Goal: Book appointment/travel/reservation

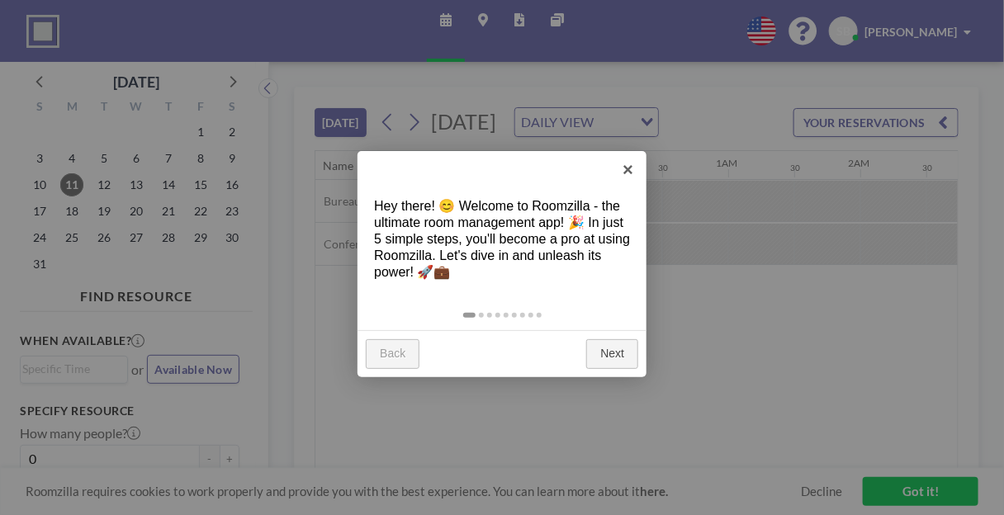
scroll to position [0, 1518]
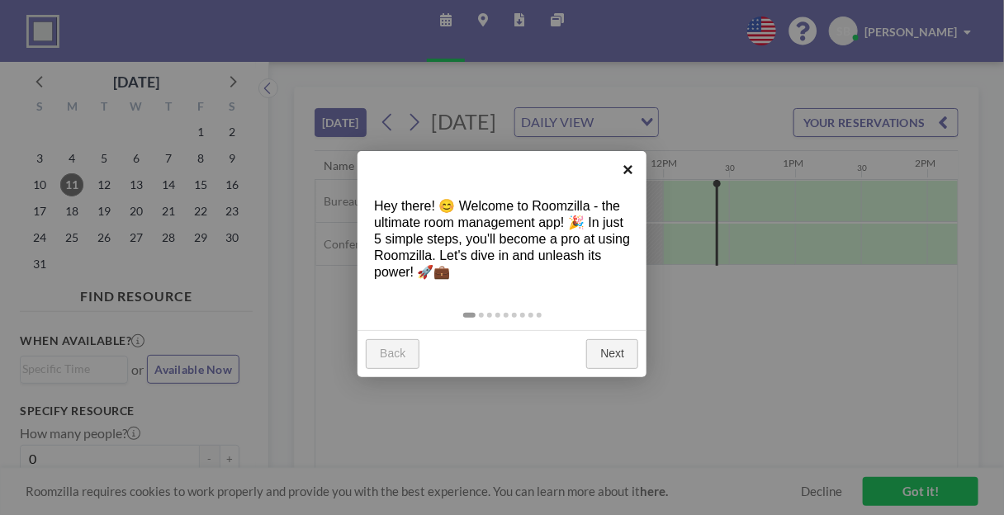
click at [627, 177] on link "×" at bounding box center [627, 169] width 37 height 37
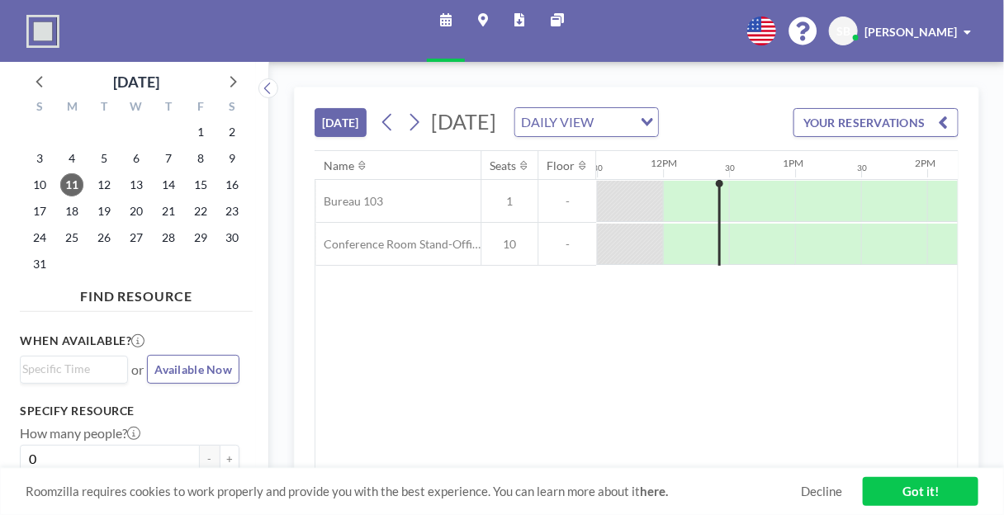
click at [903, 487] on link "Got it!" at bounding box center [921, 491] width 116 height 29
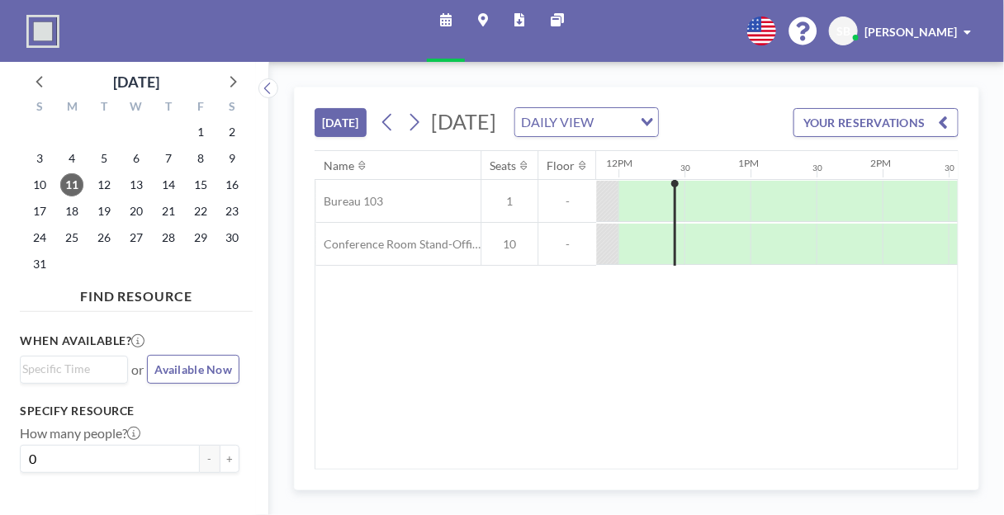
scroll to position [0, 1565]
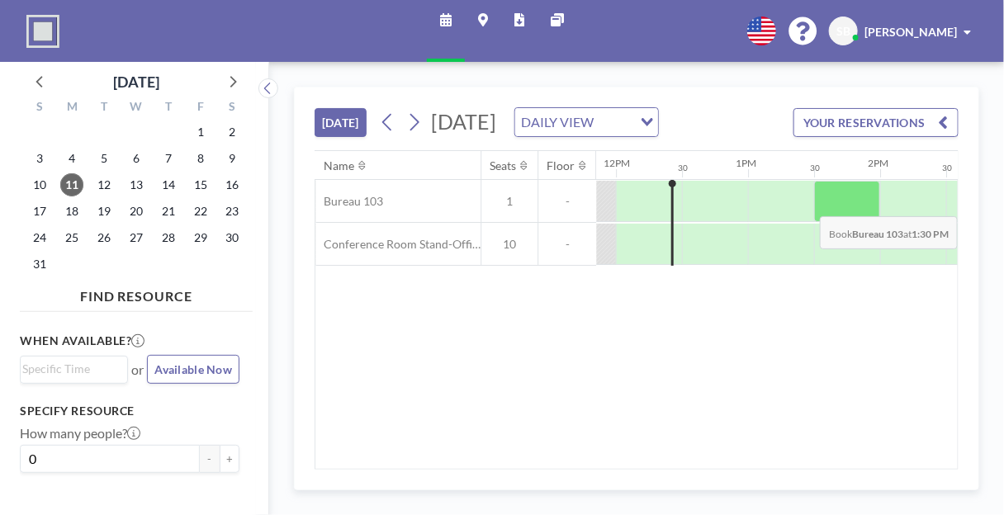
click at [829, 222] on div at bounding box center [847, 201] width 66 height 41
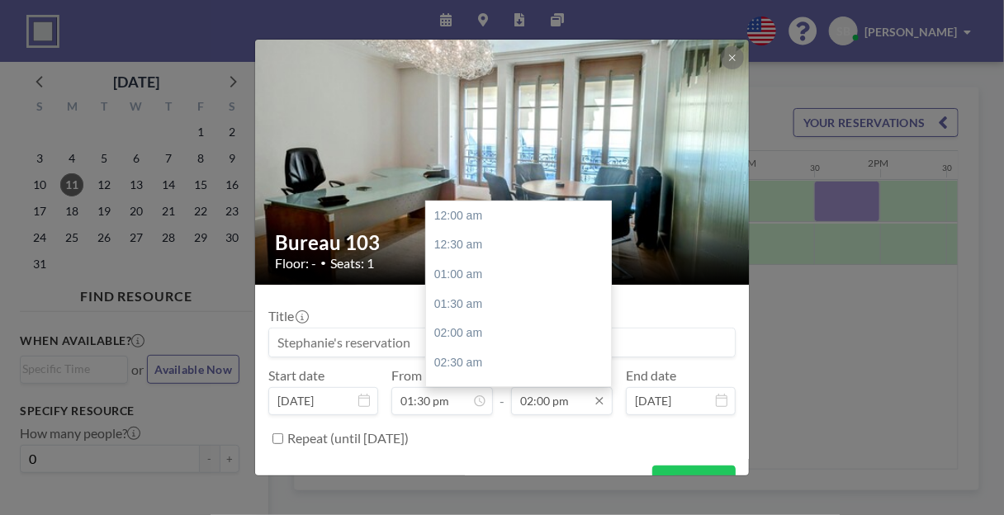
scroll to position [822, 0]
click at [436, 240] on div "02:30 pm" at bounding box center [522, 246] width 193 height 30
type input "02:30 pm"
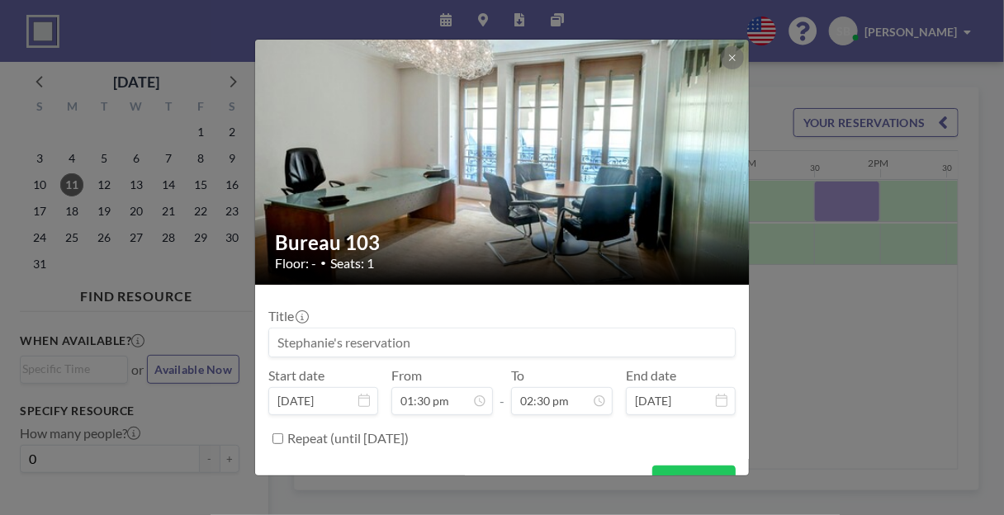
scroll to position [30, 0]
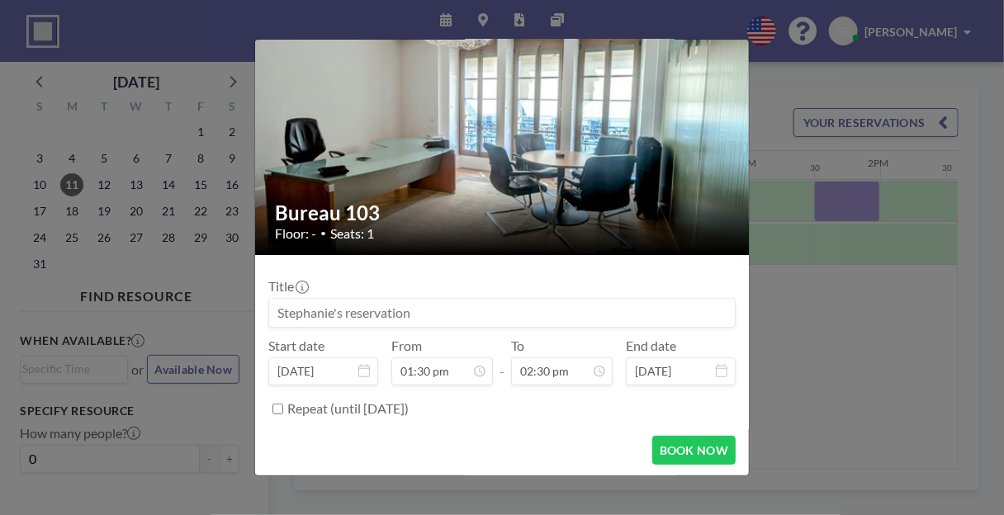
click at [333, 314] on input at bounding box center [502, 313] width 466 height 28
type input "Heritage Staffing"
click at [674, 447] on button "BOOK NOW" at bounding box center [693, 450] width 83 height 29
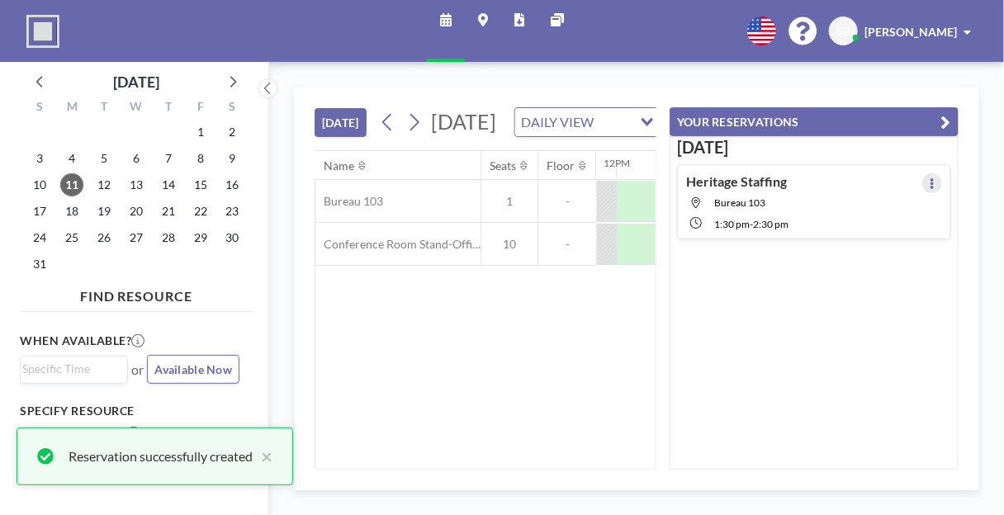
click at [929, 178] on icon at bounding box center [932, 183] width 7 height 11
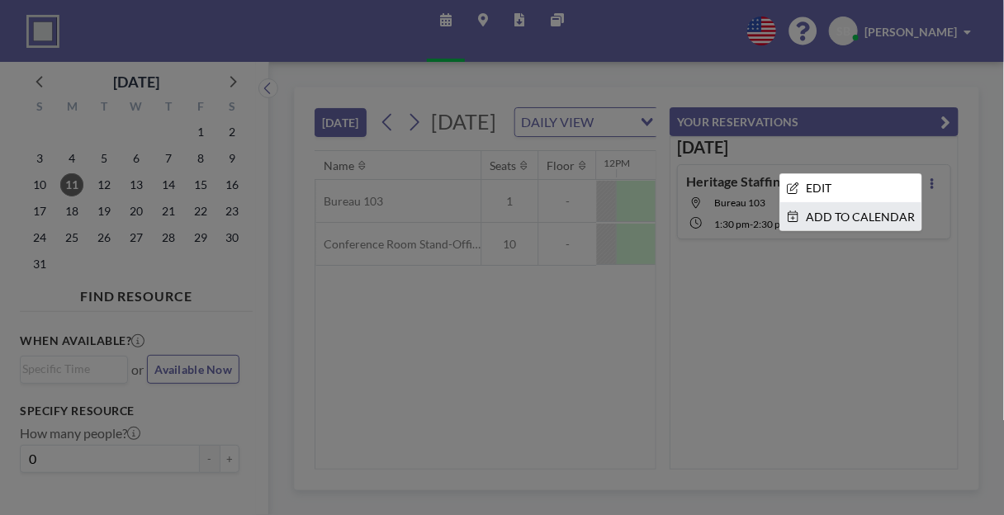
click at [871, 219] on li "ADD TO CALENDAR" at bounding box center [850, 217] width 141 height 28
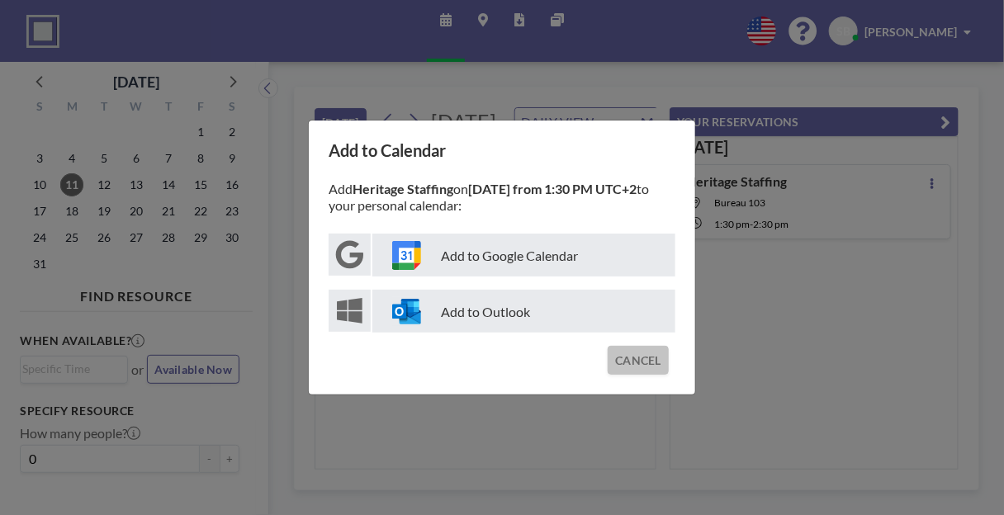
click at [632, 357] on button "CANCEL" at bounding box center [637, 360] width 61 height 29
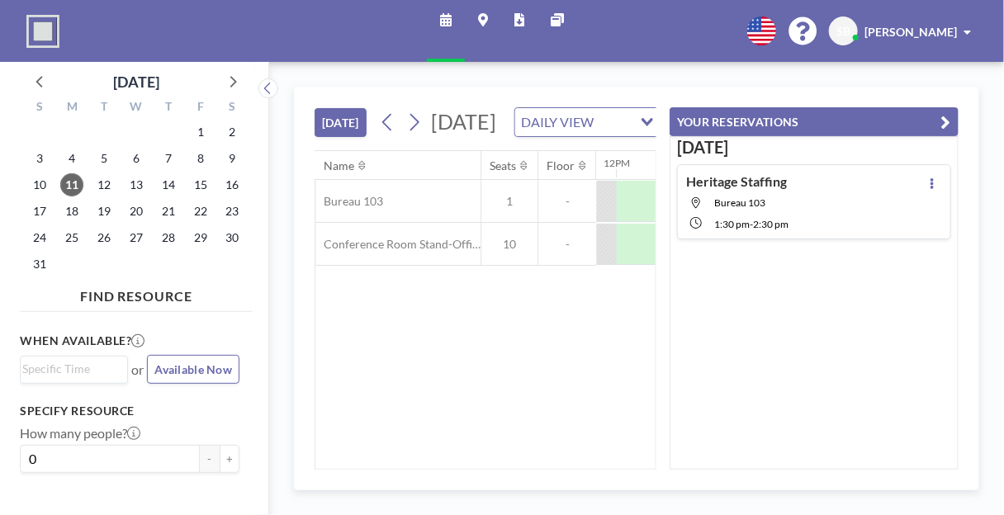
click at [942, 119] on icon "button" at bounding box center [946, 122] width 10 height 20
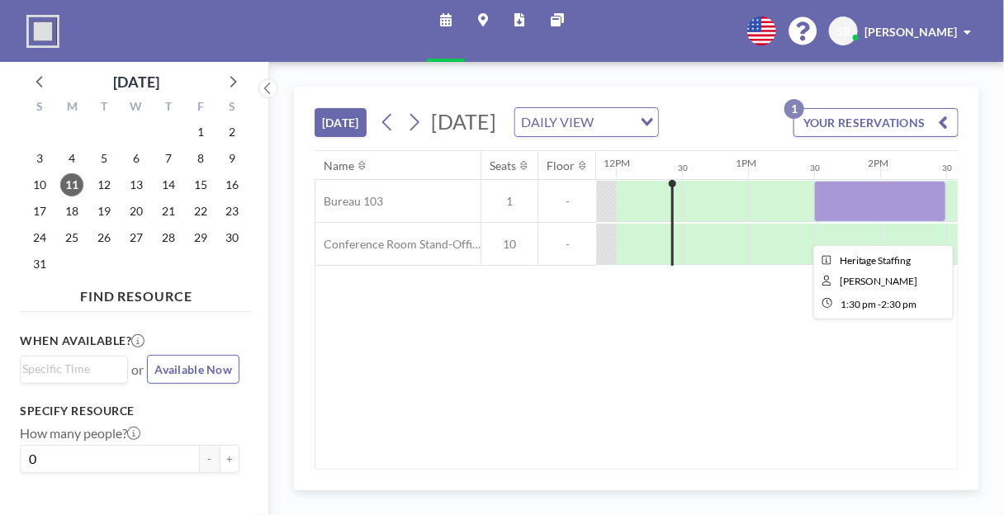
click at [869, 221] on div at bounding box center [880, 201] width 132 height 41
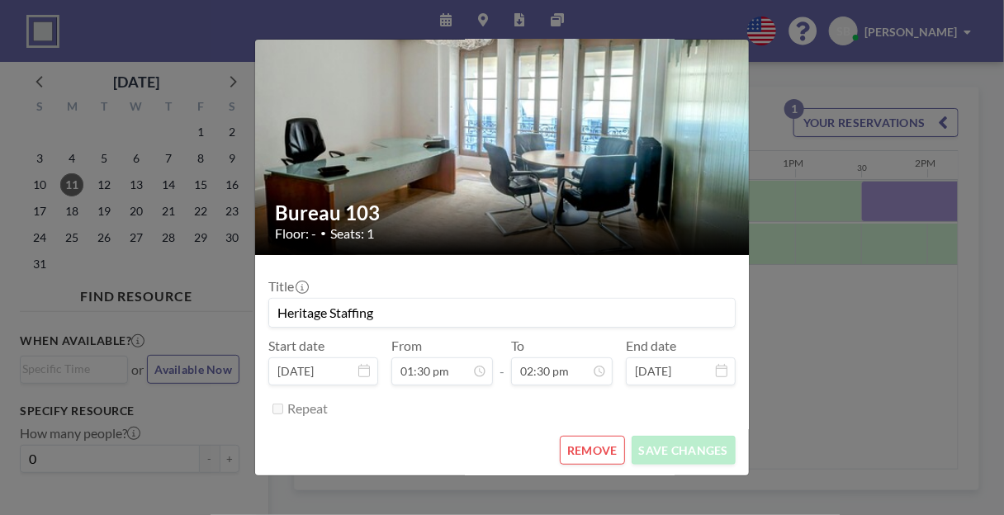
click at [581, 447] on button "REMOVE" at bounding box center [592, 450] width 65 height 29
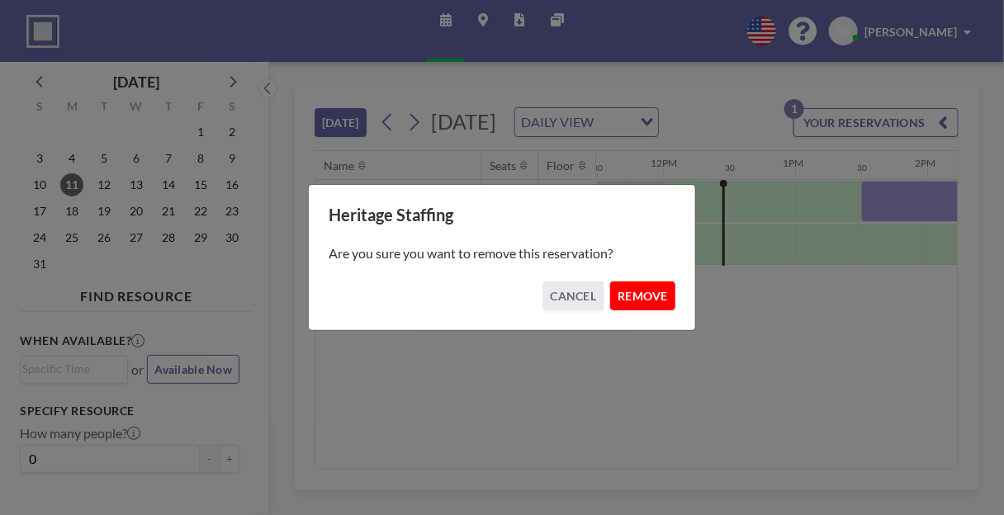
click at [636, 289] on button "REMOVE" at bounding box center [642, 295] width 65 height 29
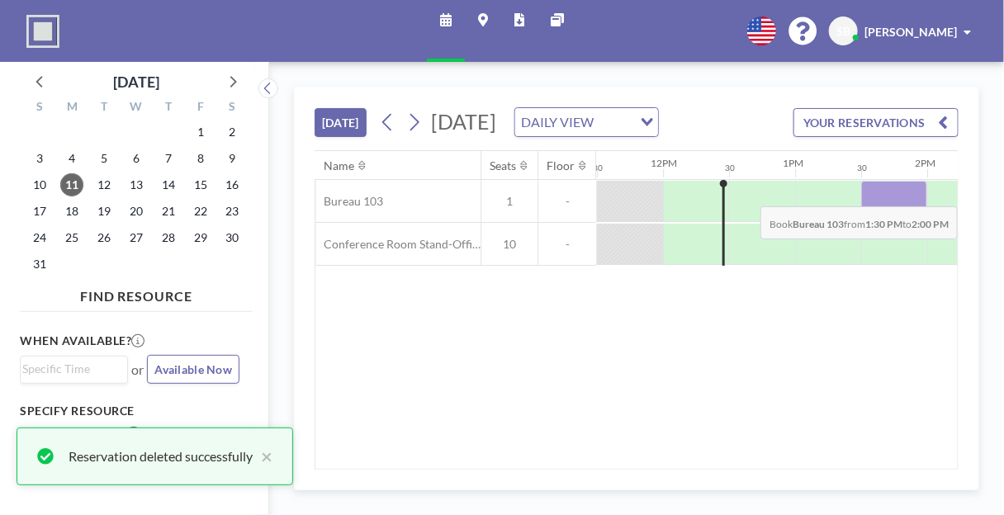
click at [885, 215] on div at bounding box center [894, 201] width 66 height 41
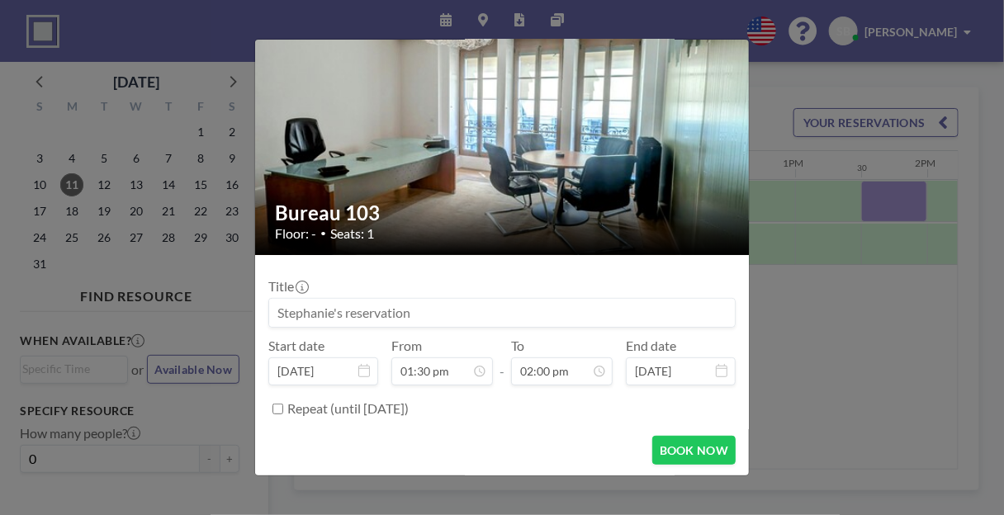
scroll to position [0, 0]
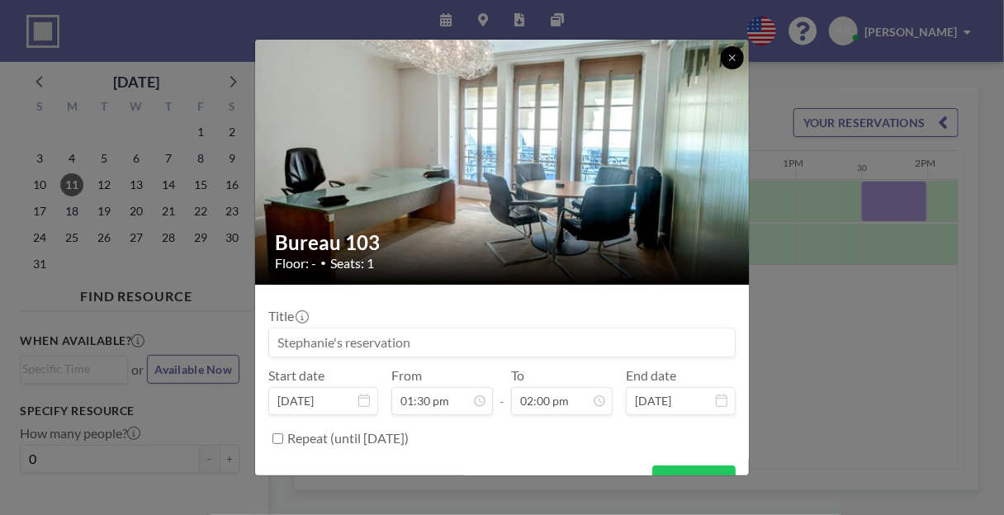
click at [731, 59] on icon at bounding box center [732, 58] width 10 height 10
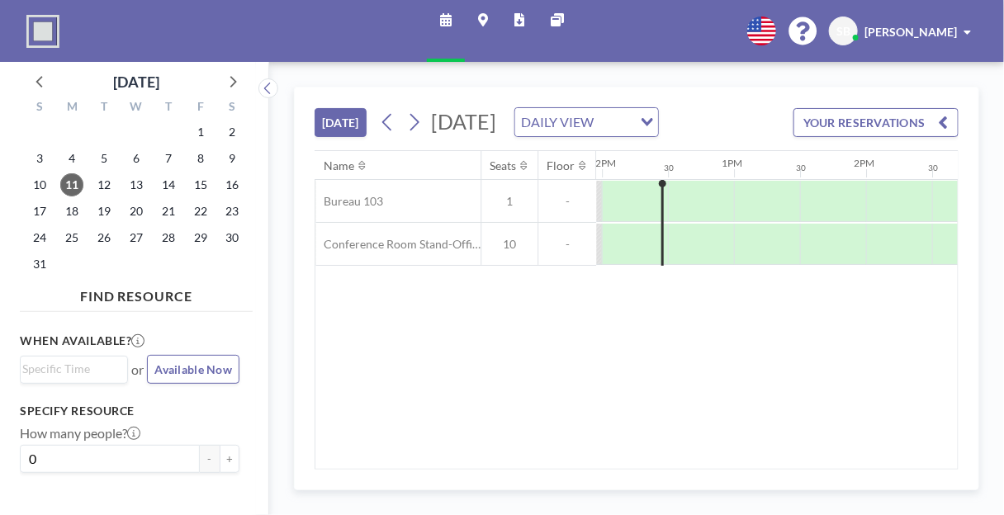
scroll to position [0, 1582]
click at [220, 462] on button "+" at bounding box center [230, 459] width 20 height 28
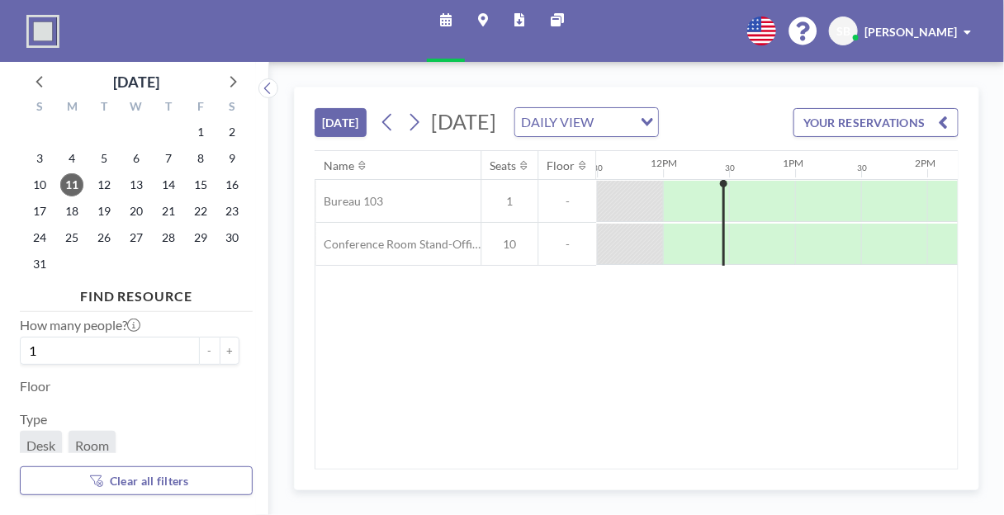
scroll to position [89, 0]
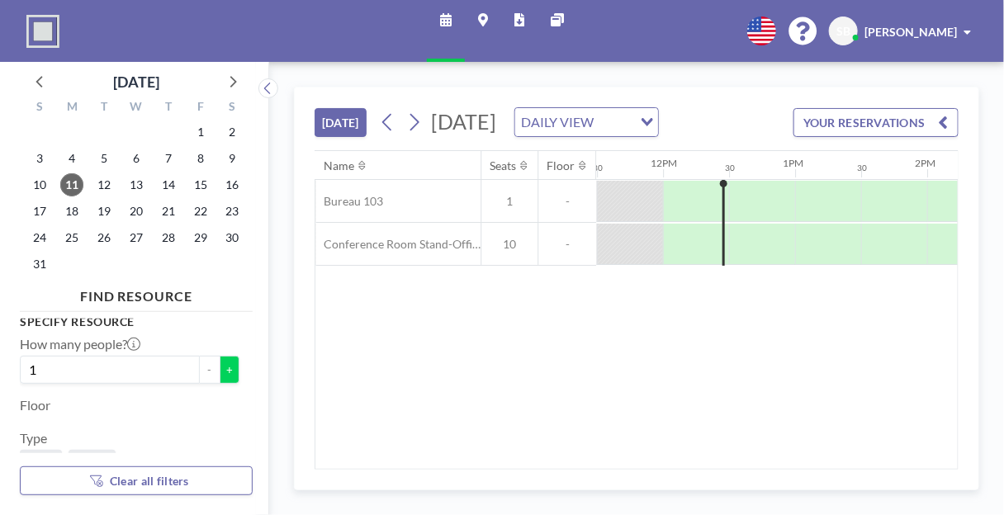
click at [220, 367] on button "+" at bounding box center [230, 370] width 20 height 28
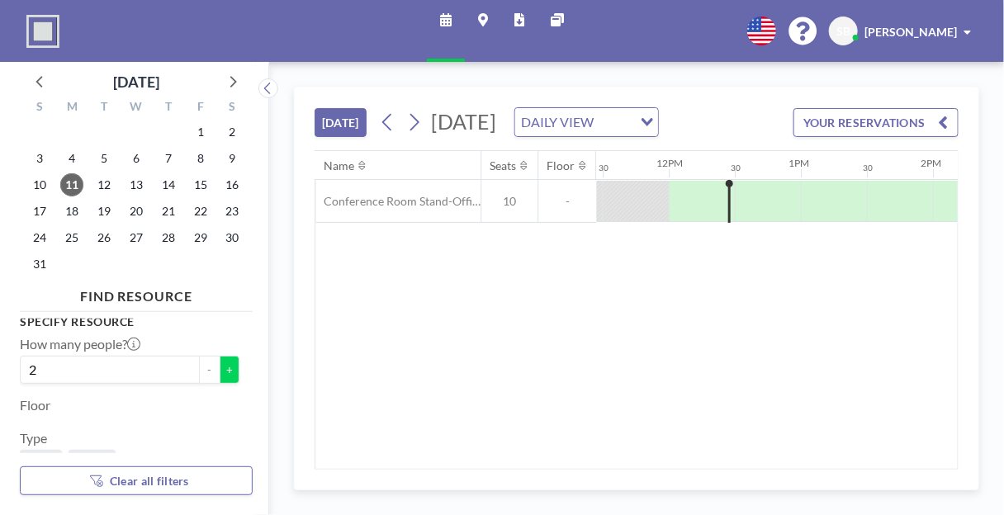
scroll to position [0, 1518]
click at [220, 367] on button "+" at bounding box center [230, 370] width 20 height 28
type input "3"
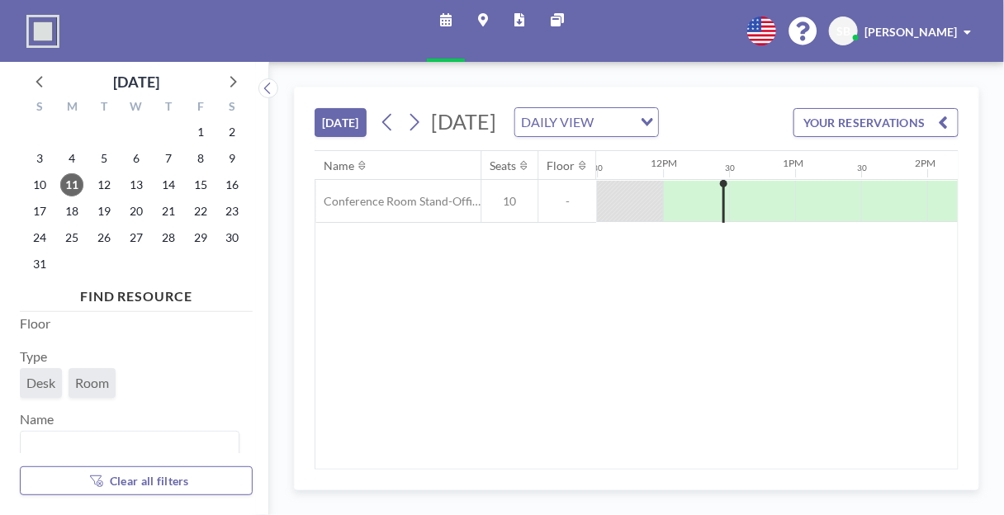
scroll to position [178, 0]
click at [88, 368] on span "Room" at bounding box center [92, 375] width 34 height 17
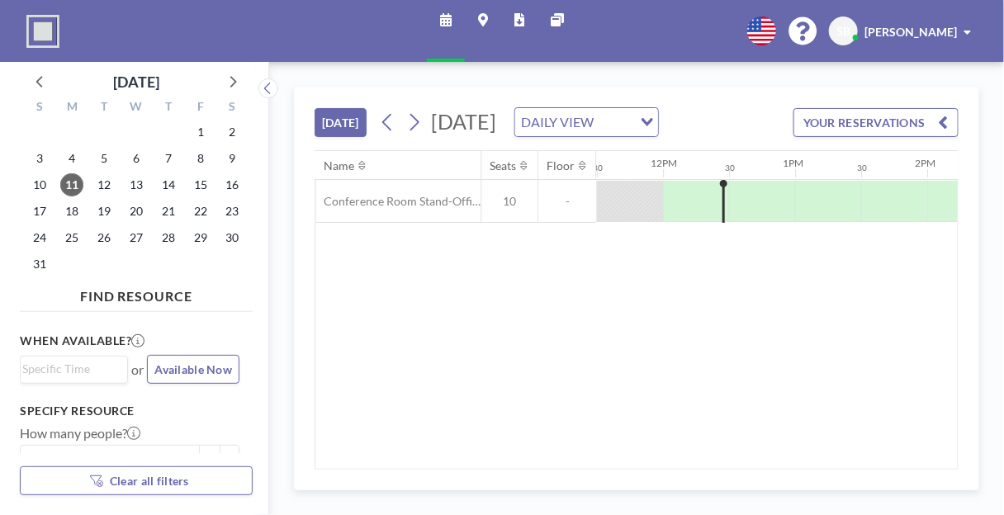
click at [447, 24] on icon at bounding box center [446, 19] width 12 height 13
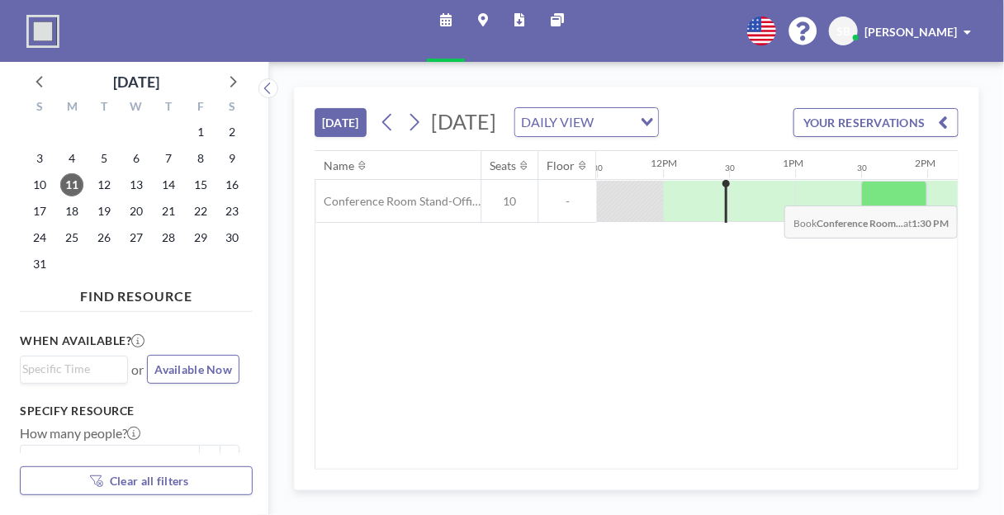
click at [871, 215] on div at bounding box center [894, 201] width 66 height 41
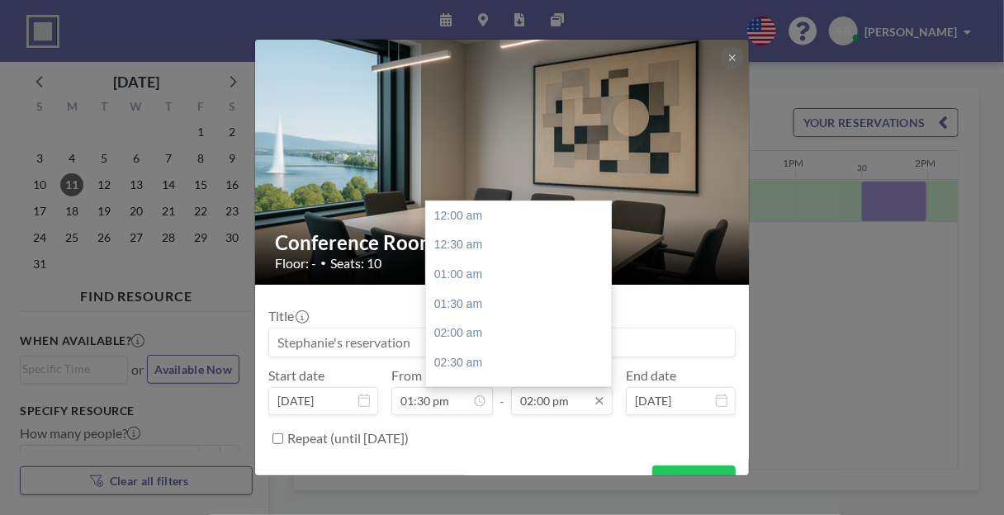
scroll to position [822, 0]
click at [451, 298] on div "03:30 pm" at bounding box center [522, 305] width 193 height 30
type input "03:30 pm"
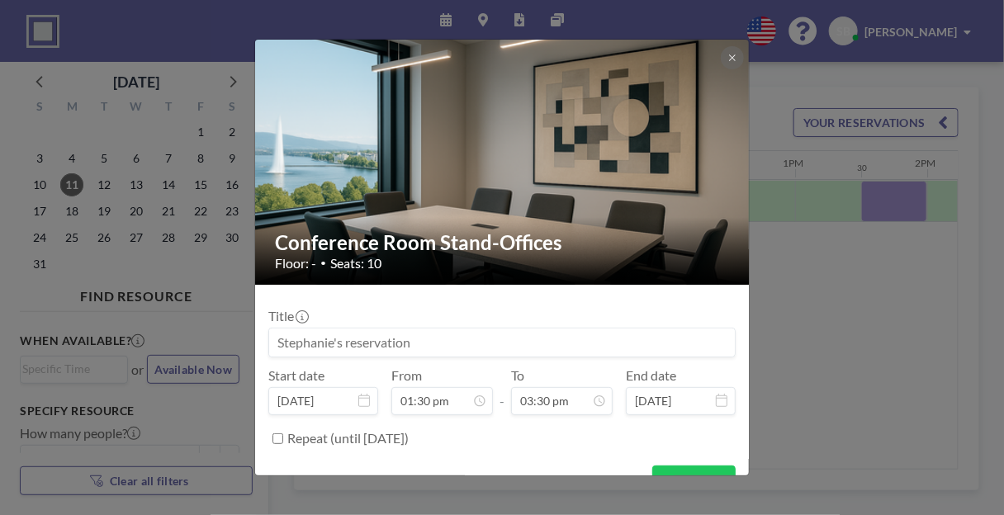
click at [288, 343] on input at bounding box center [502, 342] width 466 height 28
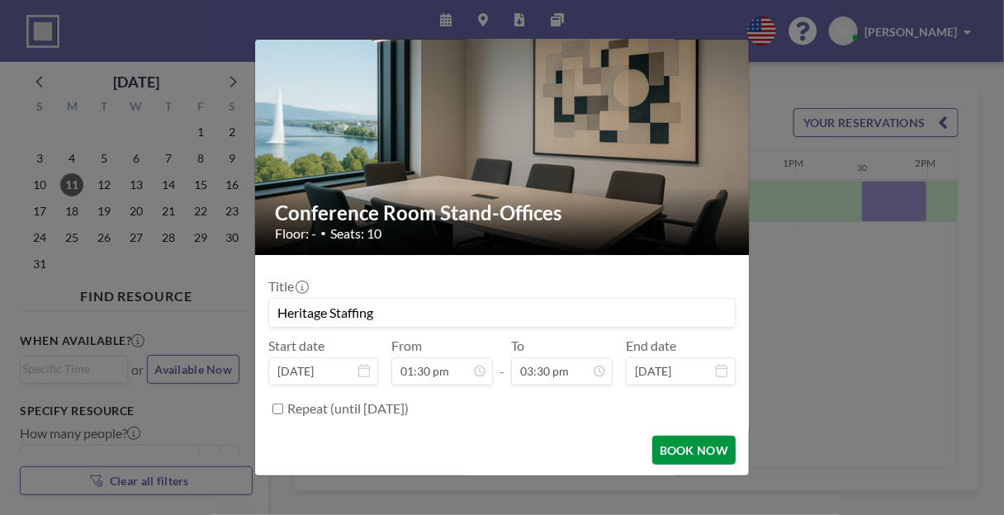
type input "Heritage Staffing"
click at [672, 455] on button "BOOK NOW" at bounding box center [693, 450] width 83 height 29
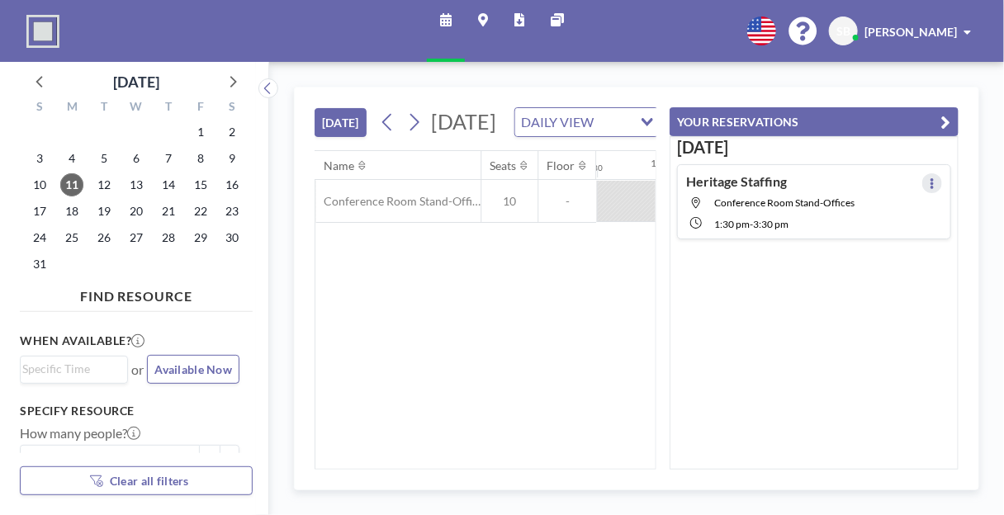
click at [930, 178] on icon at bounding box center [931, 183] width 3 height 11
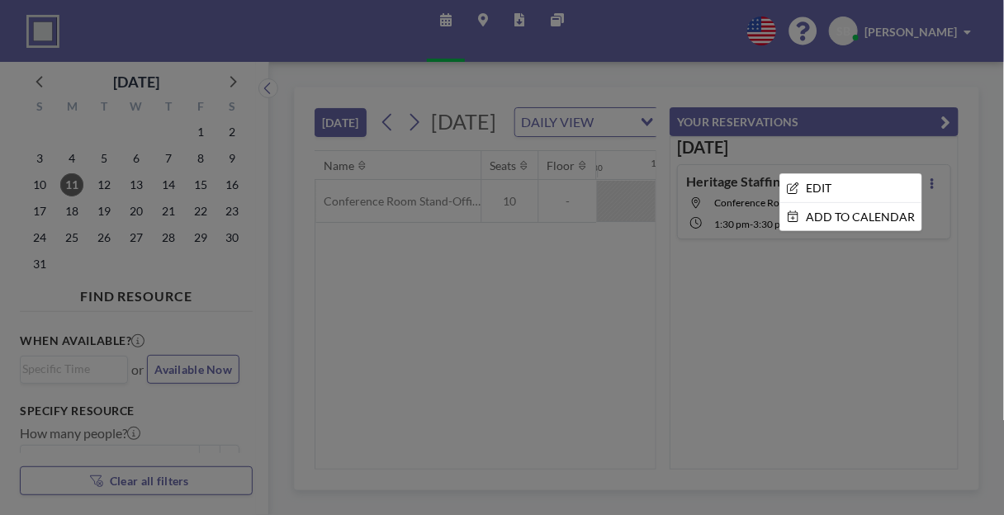
click at [893, 285] on div at bounding box center [502, 257] width 1004 height 515
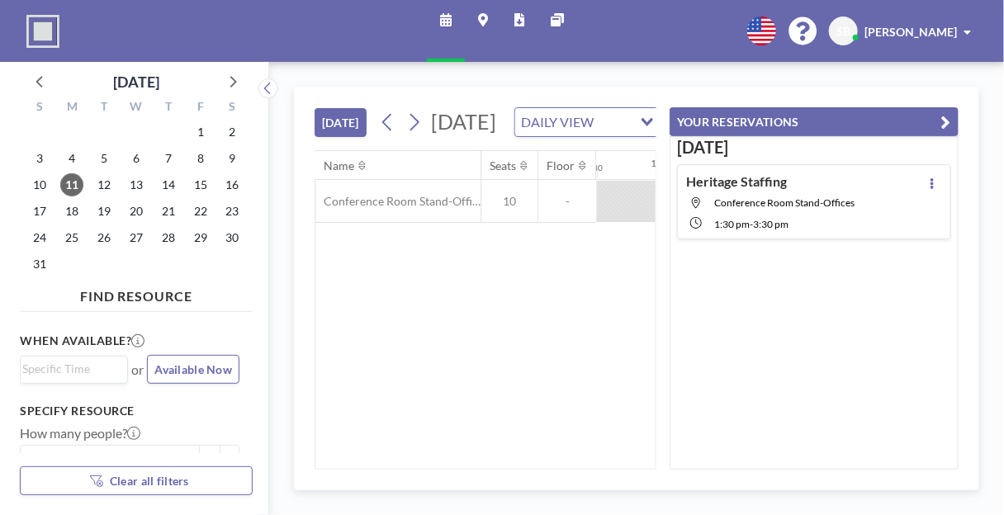
click at [806, 191] on div "Heritage Staffing Conference Room Stand-Offices 1:30 PM - 3:30 PM" at bounding box center [770, 201] width 168 height 57
click at [948, 119] on icon "button" at bounding box center [946, 122] width 10 height 20
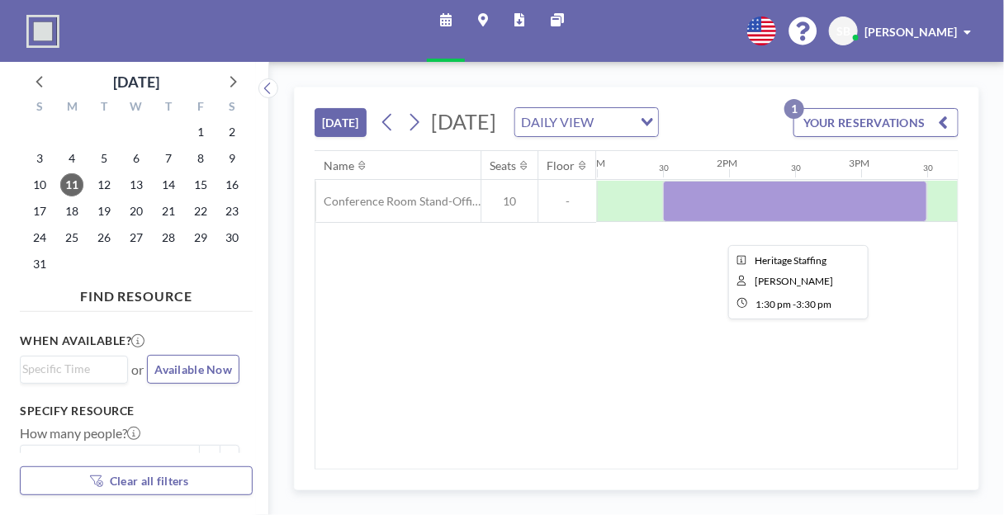
click at [749, 222] on div at bounding box center [795, 201] width 264 height 41
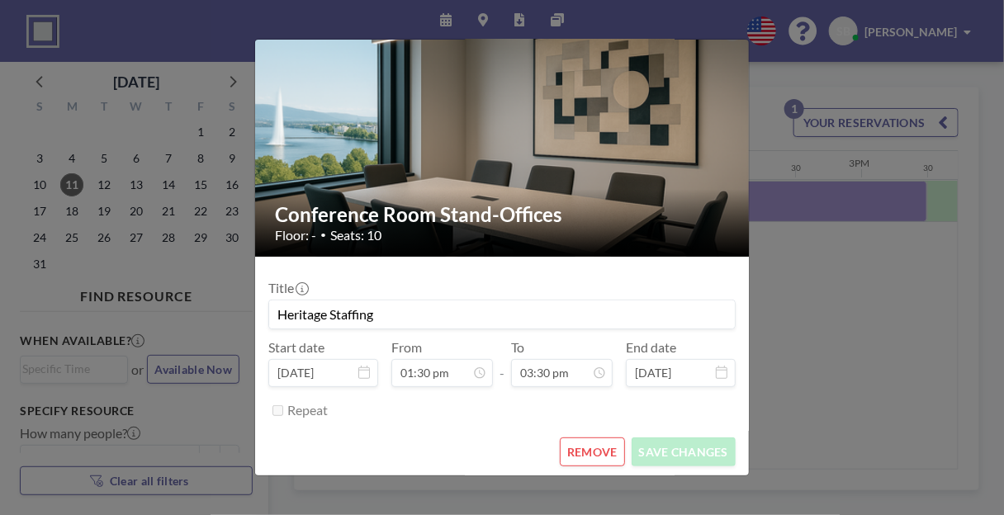
scroll to position [30, 0]
click at [602, 451] on button "REMOVE" at bounding box center [592, 451] width 65 height 29
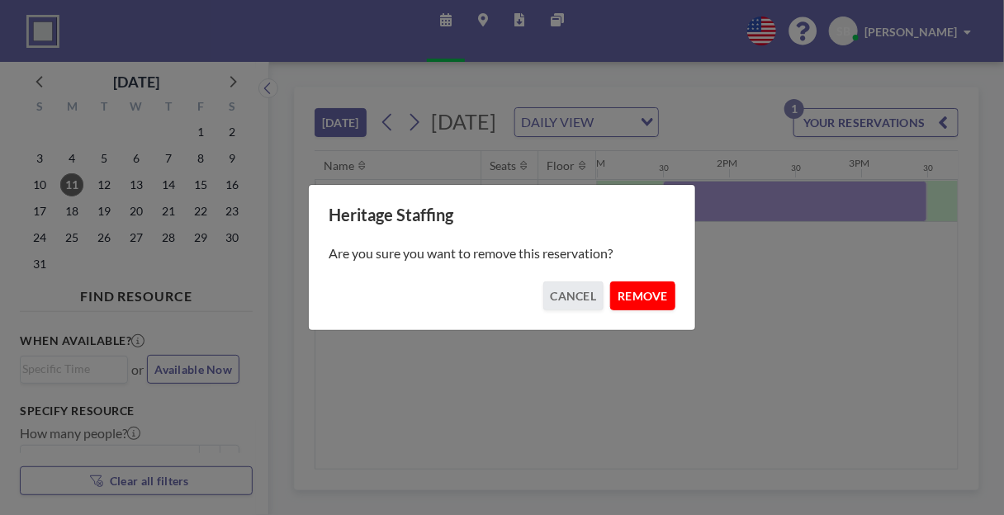
click at [636, 297] on button "REMOVE" at bounding box center [642, 295] width 65 height 29
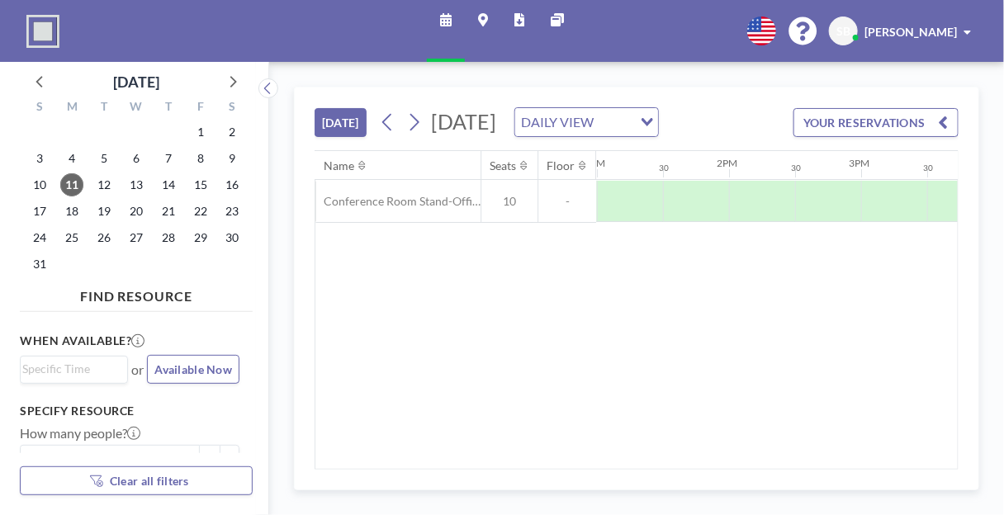
click at [964, 36] on span at bounding box center [966, 32] width 7 height 12
click at [906, 113] on span "Log out" at bounding box center [921, 112] width 38 height 17
